Goal: Transaction & Acquisition: Purchase product/service

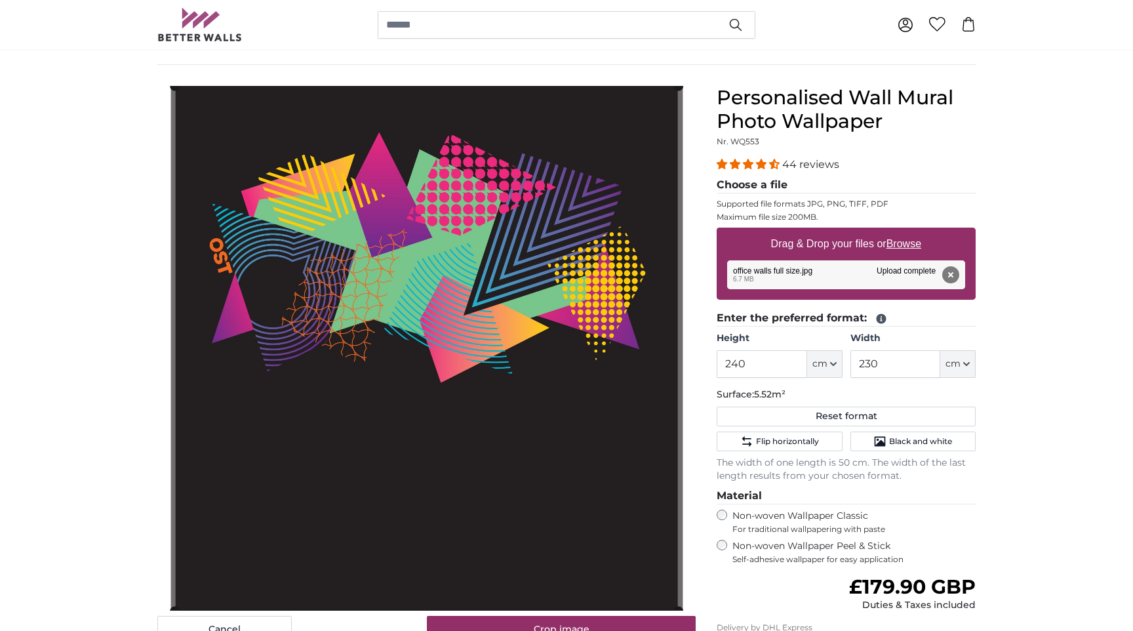
scroll to position [121, 0]
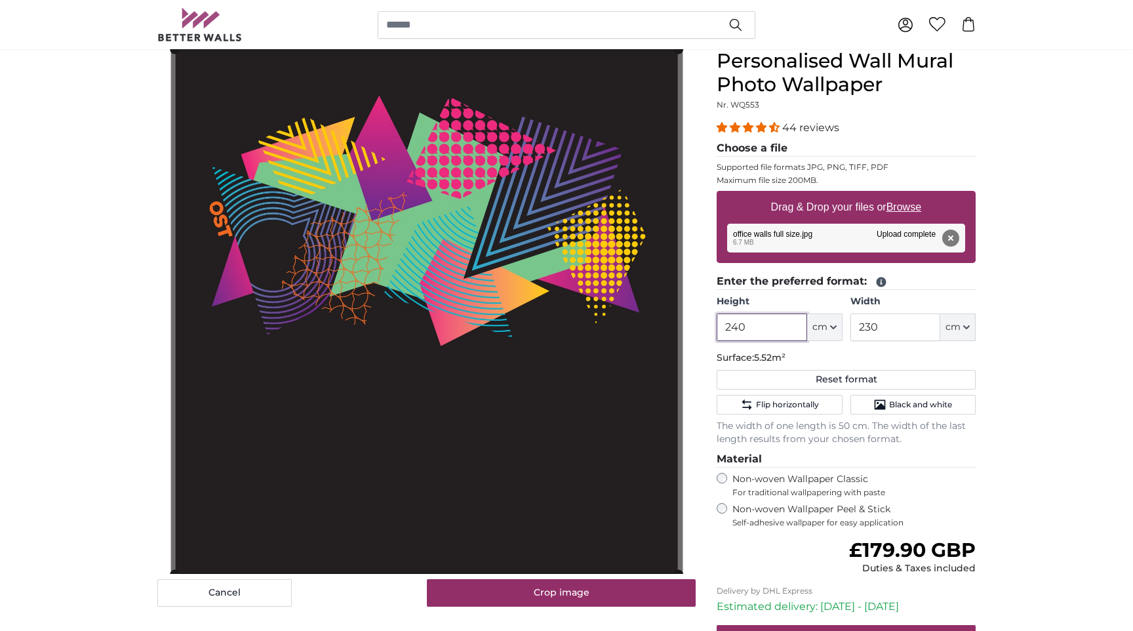
drag, startPoint x: 759, startPoint y: 330, endPoint x: 738, endPoint y: 328, distance: 21.0
click at [738, 328] on input "240" at bounding box center [762, 327] width 90 height 28
type input "245"
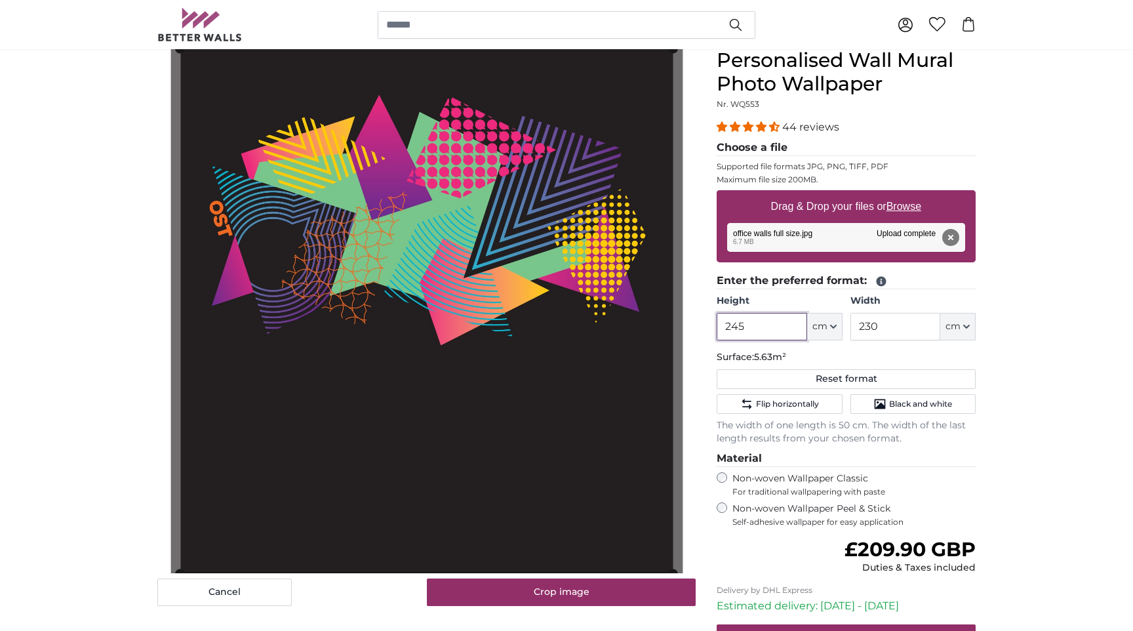
type input "245"
drag, startPoint x: 869, startPoint y: 328, endPoint x: 835, endPoint y: 327, distance: 34.8
click at [835, 327] on div "Height 245 ft cm Centimeter (cm) Inches (inch) Feet (ft. in.) Width 230 ft cm C…" at bounding box center [846, 317] width 259 height 46
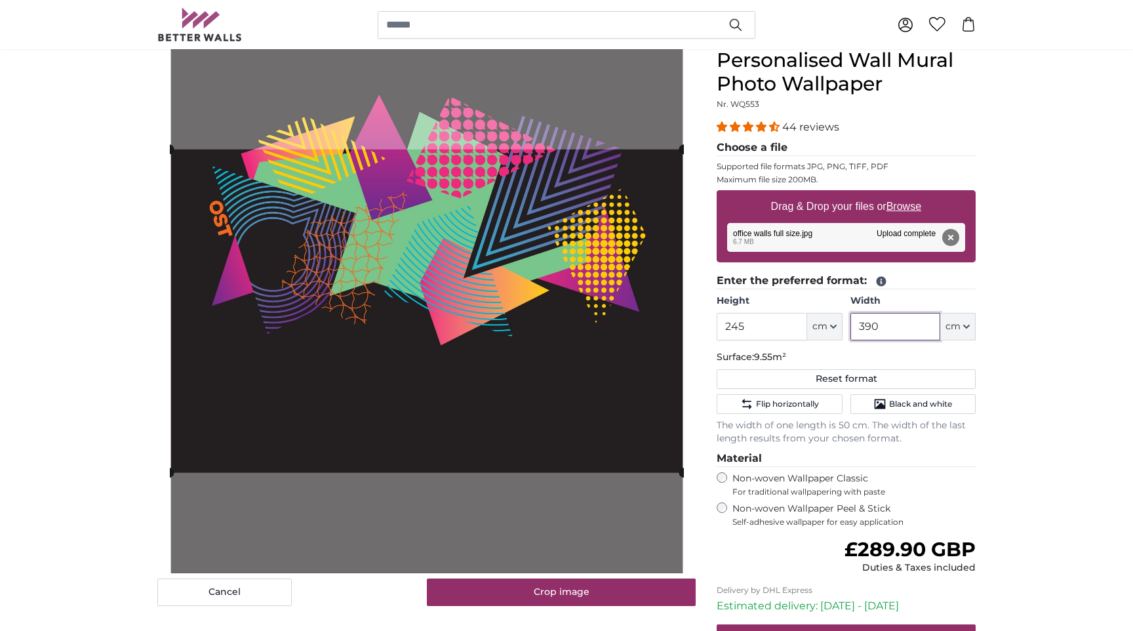
type input "390"
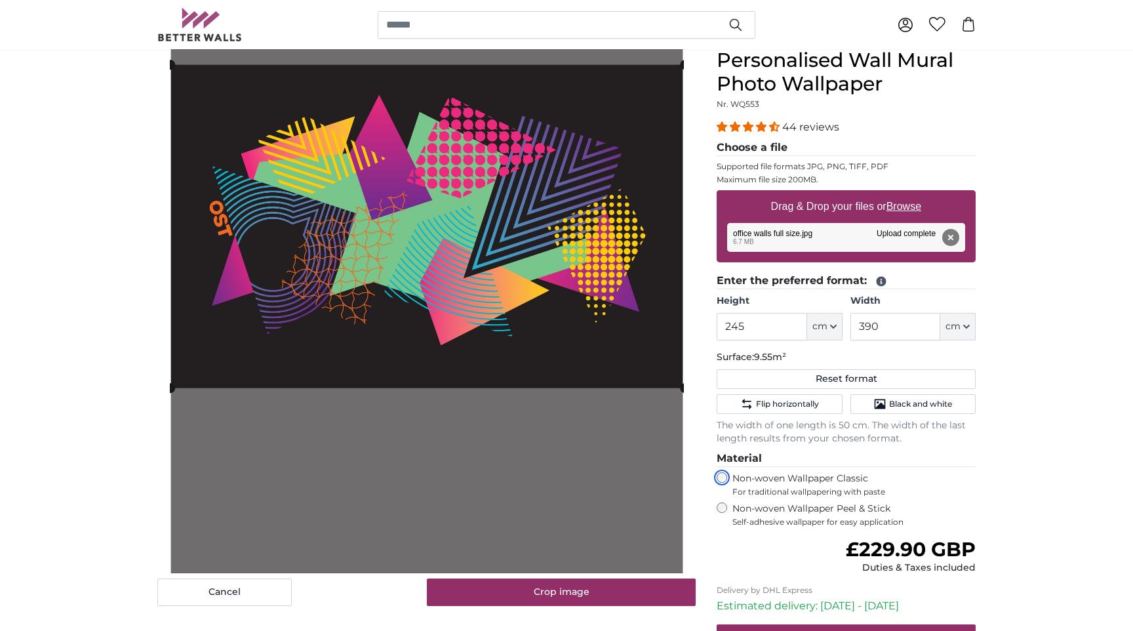
click at [397, 139] on cropper-handle at bounding box center [427, 226] width 514 height 323
